Goal: Find specific page/section: Find specific page/section

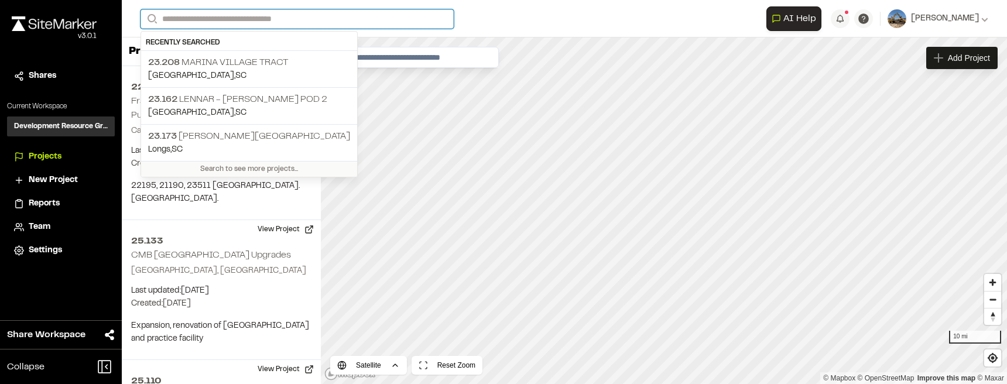
click at [376, 17] on input "Search" at bounding box center [297, 18] width 313 height 19
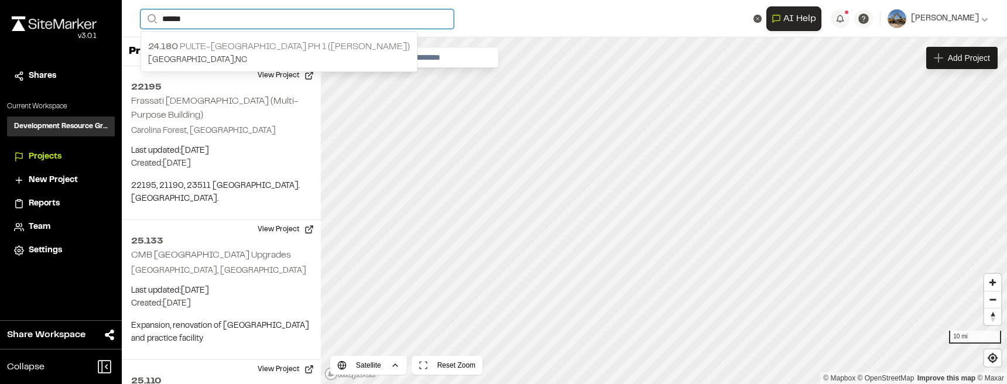
type input "******"
click at [213, 50] on p "24.180 Pulte-[GEOGRAPHIC_DATA] Ph 1 ([PERSON_NAME])" at bounding box center [279, 47] width 262 height 14
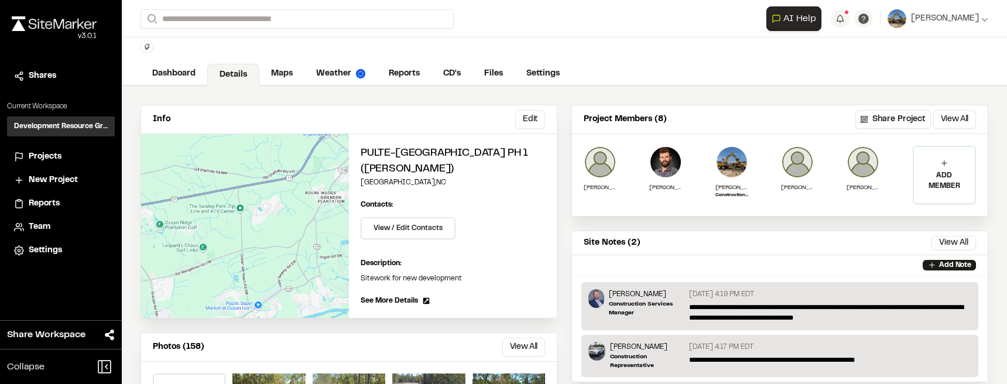
scroll to position [29, 0]
click at [455, 71] on link "CD's" at bounding box center [453, 75] width 42 height 22
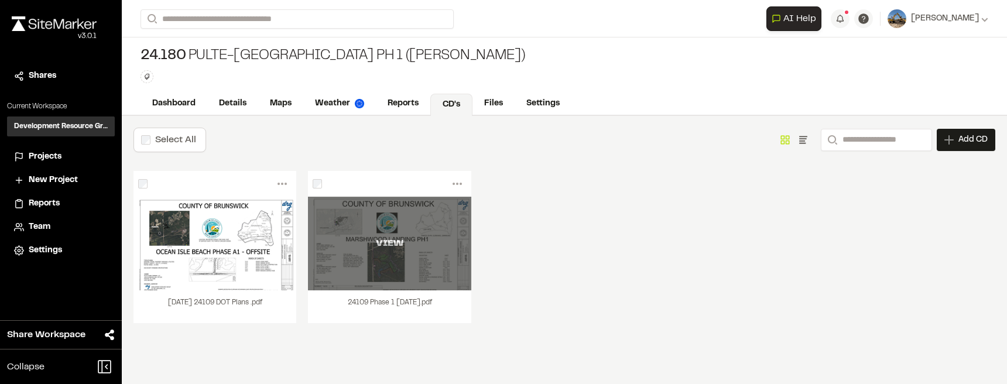
click at [412, 251] on div "VIEW" at bounding box center [389, 244] width 163 height 94
